Goal: Task Accomplishment & Management: Use online tool/utility

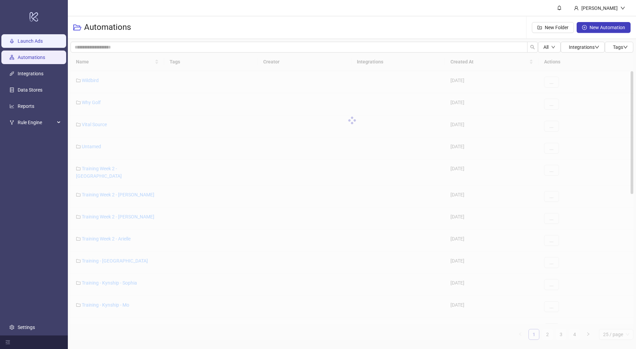
click at [38, 44] on link "Launch Ads" at bounding box center [30, 40] width 25 height 5
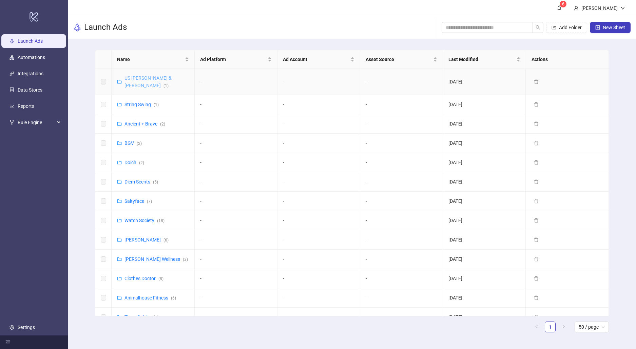
click at [142, 79] on link "US [PERSON_NAME] & [PERSON_NAME] ( 1 )" at bounding box center [147, 81] width 47 height 13
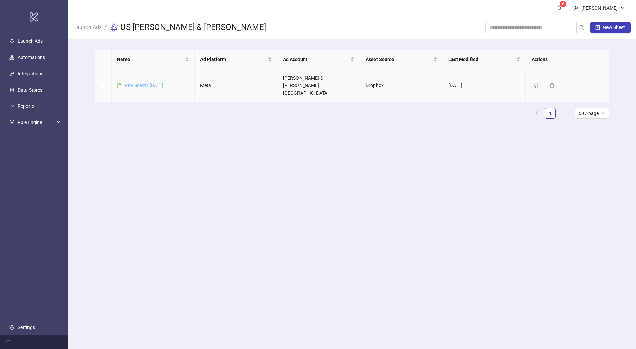
click at [151, 83] on link "P&F Scents [DATE]" at bounding box center [143, 85] width 39 height 5
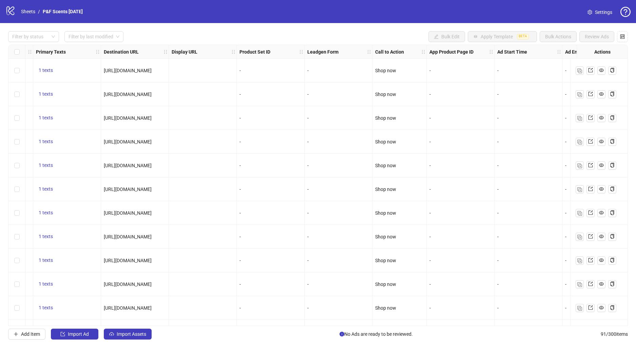
scroll to position [0, 632]
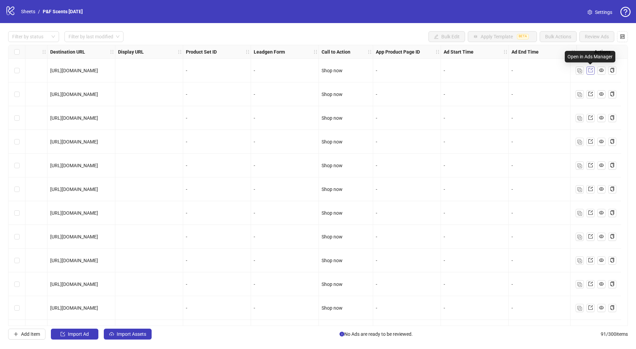
click at [590, 71] on icon "export" at bounding box center [590, 70] width 5 height 5
click at [599, 70] on icon "eye" at bounding box center [601, 70] width 5 height 5
click at [590, 69] on icon "export" at bounding box center [590, 70] width 4 height 4
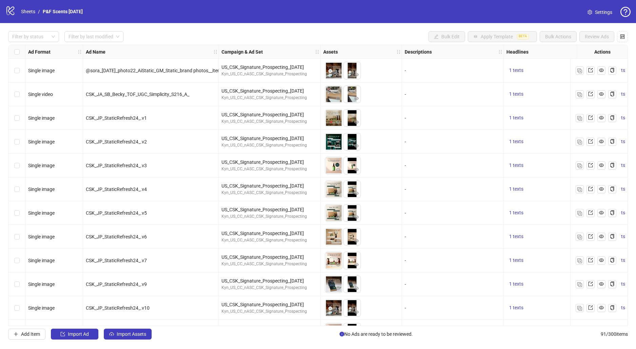
scroll to position [0, 97]
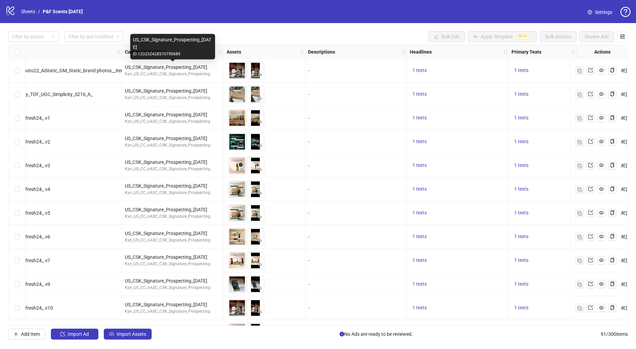
click at [170, 68] on div "US_CSK_Signature_Prospecting_[DATE]" at bounding box center [173, 66] width 96 height 7
click at [202, 69] on div "US_CSK_Signature_Prospecting_[DATE]" at bounding box center [173, 66] width 96 height 7
click at [161, 55] on div "ID: 120232428570190689" at bounding box center [172, 54] width 79 height 6
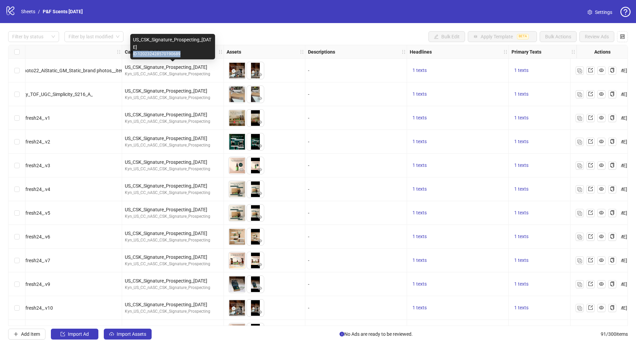
click at [161, 55] on div "ID: 120232428570190689" at bounding box center [172, 54] width 79 height 6
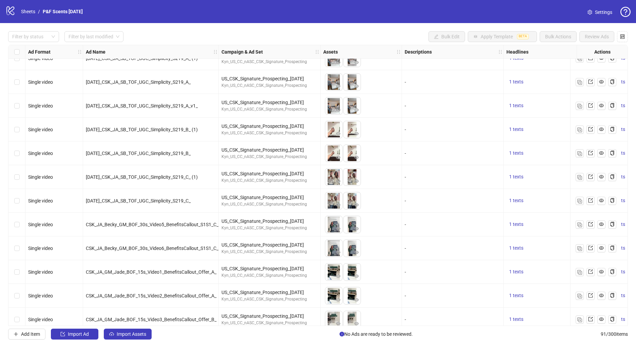
scroll to position [0, 0]
